Goal: Navigation & Orientation: Find specific page/section

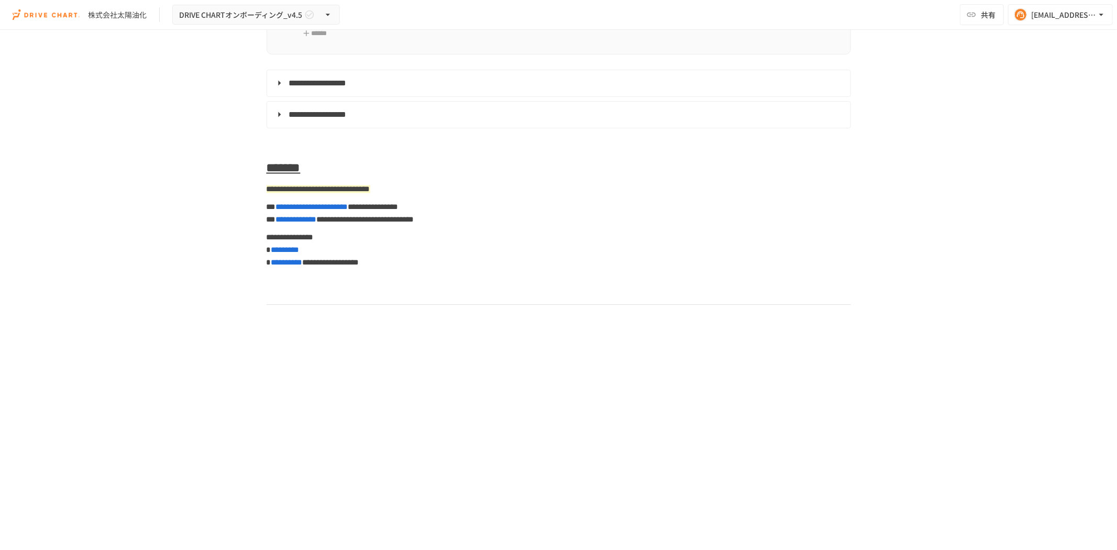
scroll to position [5056, 0]
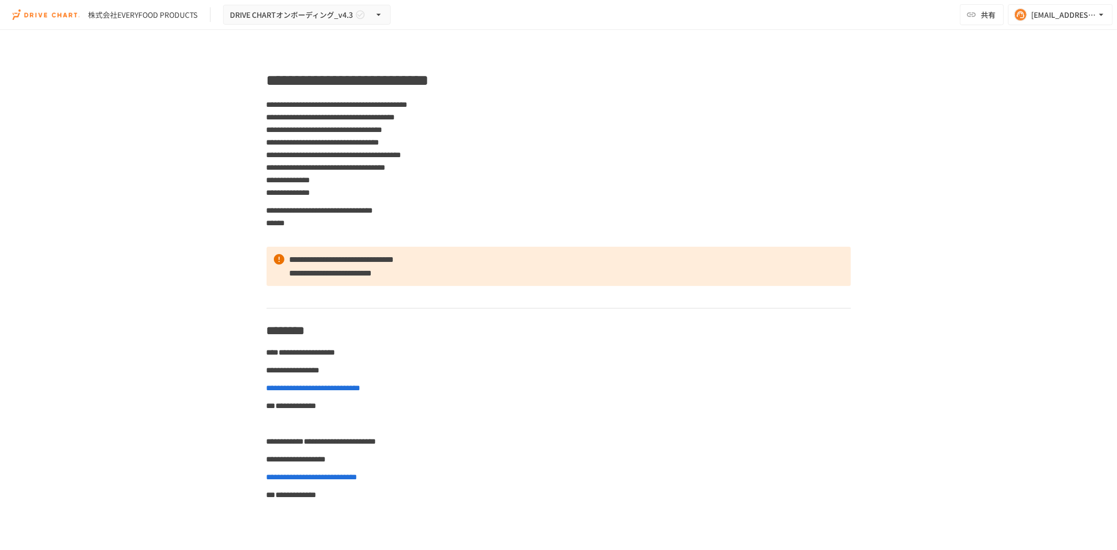
scroll to position [4488, 0]
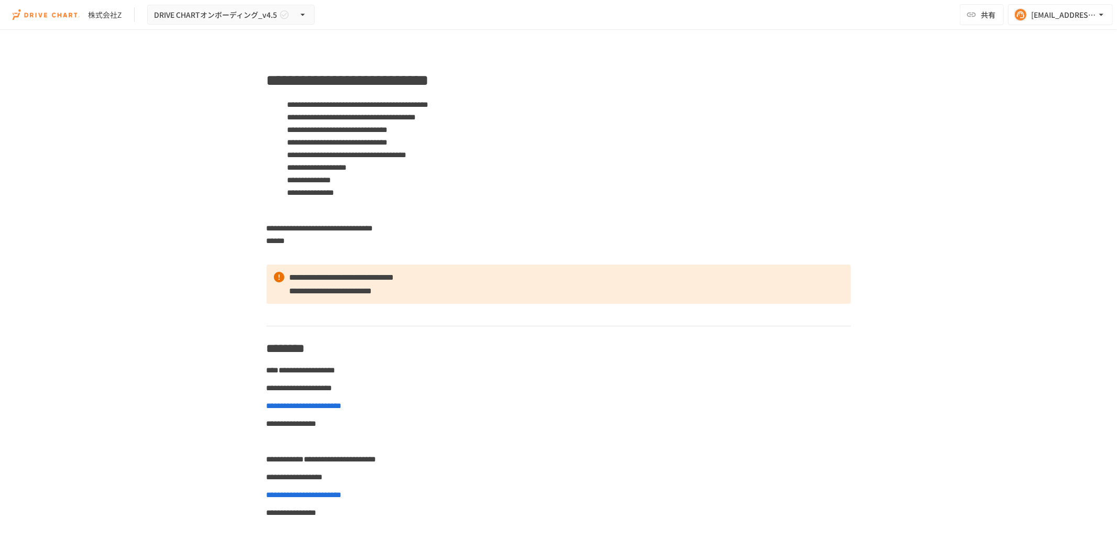
scroll to position [1746, 0]
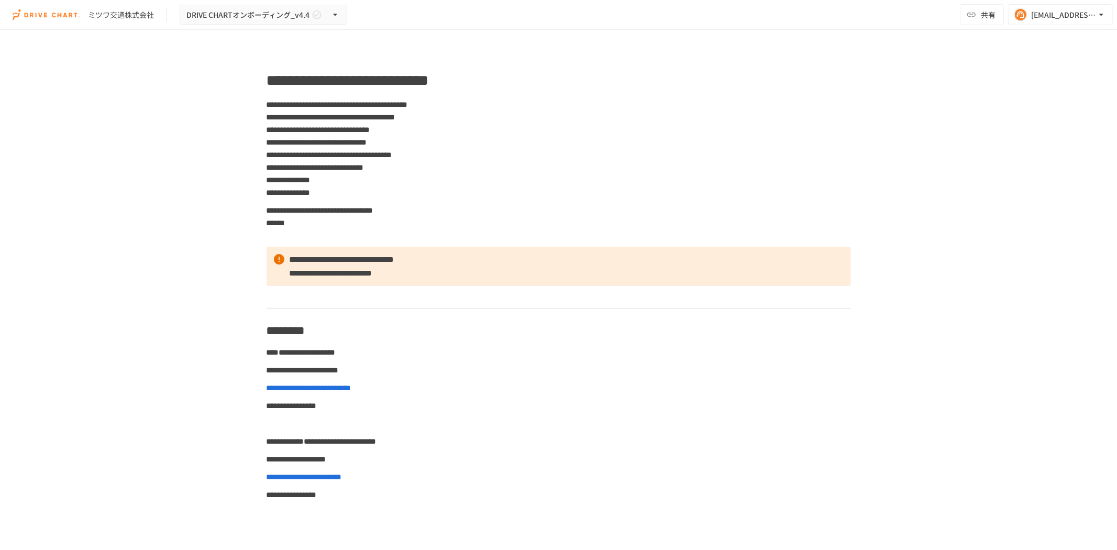
scroll to position [4423, 0]
